Goal: Check status: Check status

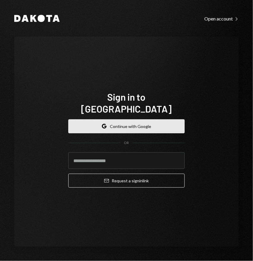
click at [130, 123] on button "Google Continue with Google" at bounding box center [126, 127] width 117 height 14
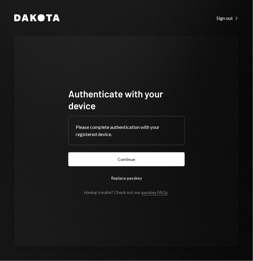
click at [57, 170] on div "Authenticate with your device Please complete authentication with your register…" at bounding box center [126, 142] width 225 height 212
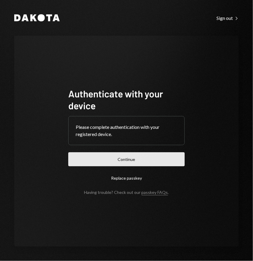
click at [114, 158] on button "Continue" at bounding box center [126, 160] width 117 height 14
click at [125, 162] on button "Continue" at bounding box center [126, 160] width 117 height 14
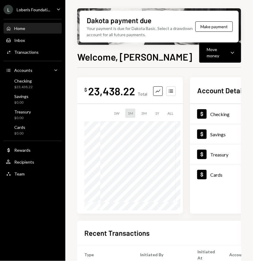
click at [58, 10] on icon "Caret Down" at bounding box center [58, 9] width 7 height 7
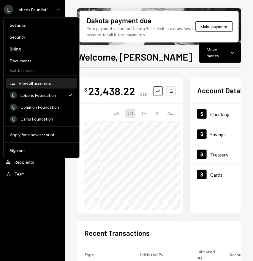
click at [38, 83] on div "View all accounts" at bounding box center [46, 83] width 55 height 5
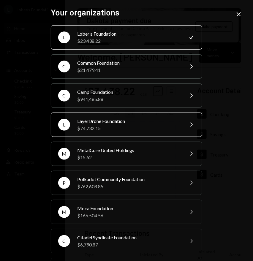
click at [113, 127] on div "$74,732.15" at bounding box center [129, 128] width 104 height 7
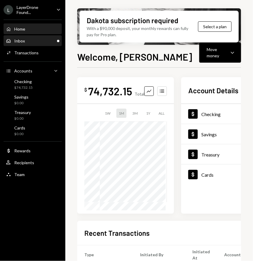
click at [42, 42] on div "Inbox Inbox" at bounding box center [33, 40] width 54 height 5
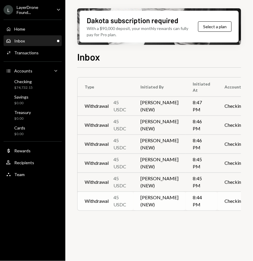
click at [91, 205] on div "Withdrawal" at bounding box center [97, 201] width 24 height 7
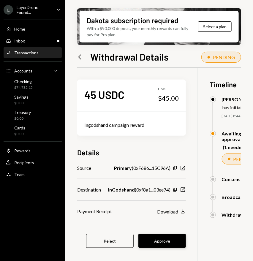
click at [161, 240] on button "Approve" at bounding box center [163, 241] width 48 height 14
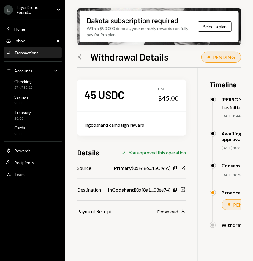
click at [79, 55] on icon "Left Arrow" at bounding box center [81, 57] width 8 height 8
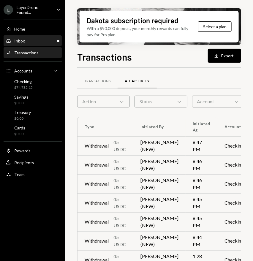
click at [37, 40] on div "Inbox Inbox" at bounding box center [33, 40] width 54 height 5
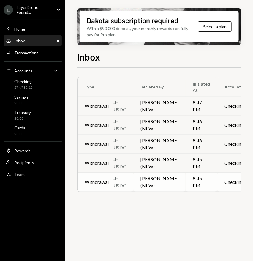
click at [186, 191] on td "8:45 PM" at bounding box center [202, 182] width 32 height 19
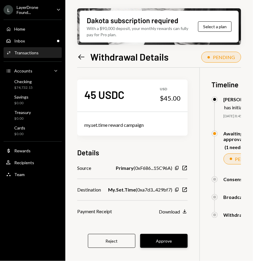
click at [163, 239] on button "Approve" at bounding box center [164, 241] width 48 height 14
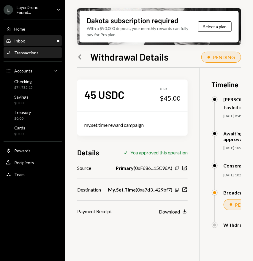
click at [38, 39] on div "Inbox Inbox" at bounding box center [33, 40] width 54 height 5
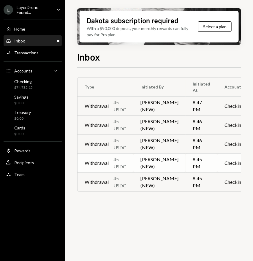
click at [219, 172] on td "Checking" at bounding box center [235, 163] width 34 height 19
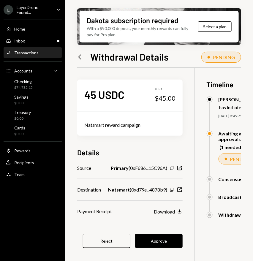
scroll to position [48, 0]
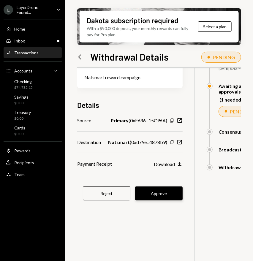
click at [159, 192] on button "Approve" at bounding box center [159, 194] width 48 height 14
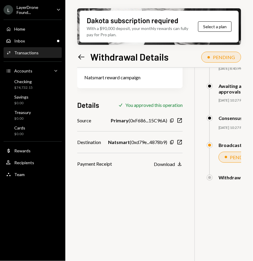
click at [81, 56] on icon "Left Arrow" at bounding box center [81, 57] width 8 height 8
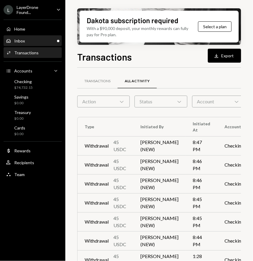
click at [40, 39] on div "Inbox Inbox" at bounding box center [33, 40] width 54 height 5
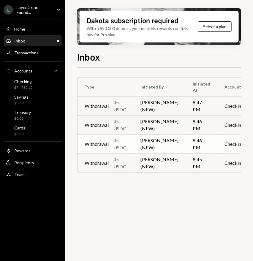
click at [218, 148] on td "Checking" at bounding box center [235, 144] width 34 height 19
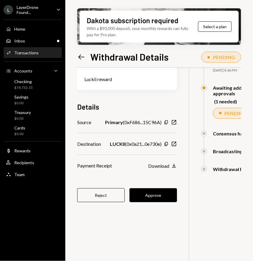
scroll to position [48, 0]
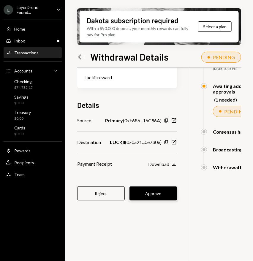
click at [154, 195] on button "Approve" at bounding box center [154, 194] width 48 height 14
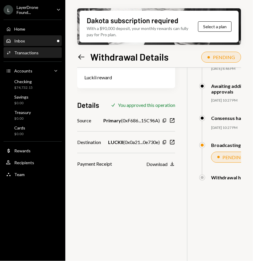
click at [34, 42] on div "Inbox Inbox" at bounding box center [33, 40] width 54 height 5
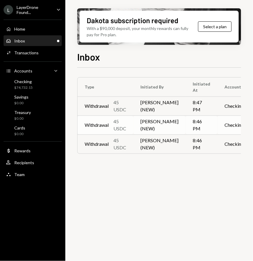
click at [218, 128] on td "Checking" at bounding box center [235, 125] width 34 height 19
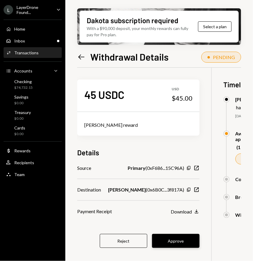
click at [164, 245] on button "Approve" at bounding box center [176, 241] width 48 height 14
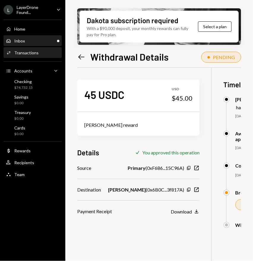
click at [33, 44] on div "Inbox Inbox" at bounding box center [33, 41] width 54 height 10
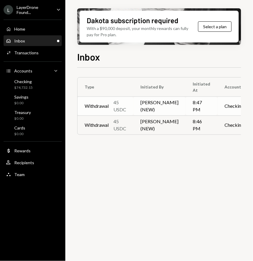
click at [192, 106] on td "8:47 PM" at bounding box center [202, 106] width 32 height 19
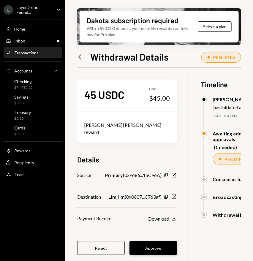
click at [150, 242] on button "Approve" at bounding box center [154, 249] width 48 height 14
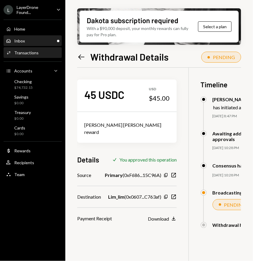
click at [46, 37] on div "Inbox Inbox" at bounding box center [33, 41] width 54 height 10
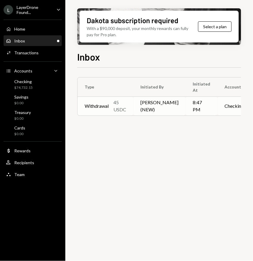
scroll to position [0, 36]
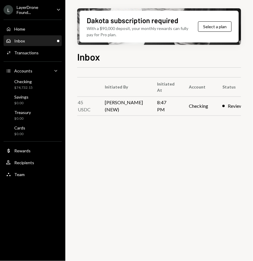
click at [150, 112] on td "8:47 PM" at bounding box center [166, 106] width 32 height 19
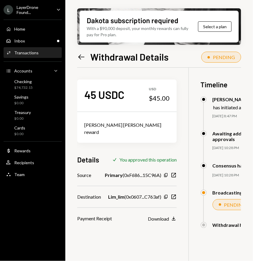
click at [82, 60] on icon "Left Arrow" at bounding box center [81, 57] width 8 height 8
